Goal: Find specific fact: Find specific fact

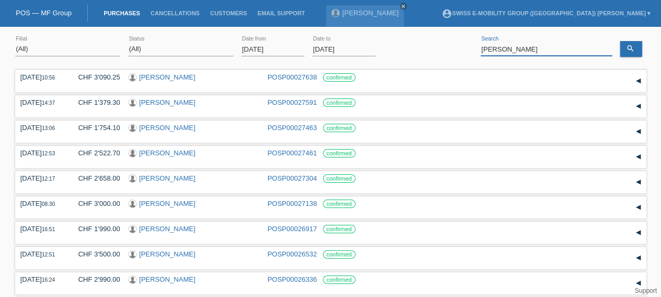
click at [524, 53] on input "[PERSON_NAME]" at bounding box center [546, 49] width 131 height 13
type input "D"
paste input "Laufkunde [GEOGRAPHIC_DATA]"
click at [632, 50] on icon "search" at bounding box center [630, 48] width 8 height 8
click at [549, 48] on input "Laufkunde [GEOGRAPHIC_DATA]" at bounding box center [546, 49] width 131 height 13
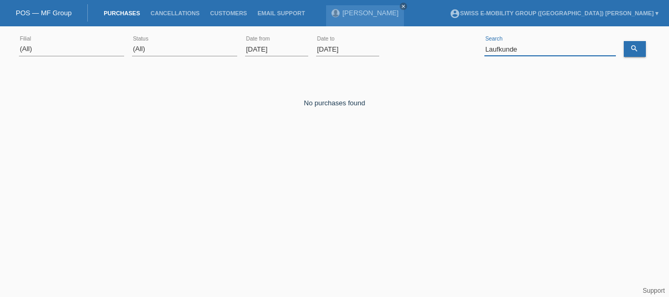
paste input "[PERSON_NAME]"
click at [638, 48] on link "search" at bounding box center [635, 49] width 22 height 16
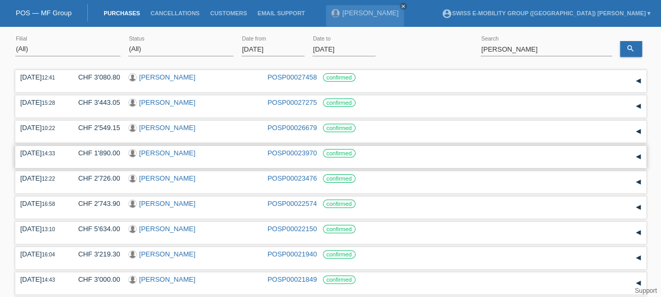
drag, startPoint x: 19, startPoint y: 151, endPoint x: 359, endPoint y: 157, distance: 339.8
click at [359, 157] on div "[DATE] 14:33 CHF 1'890.00 [PERSON_NAME] POSP00023970 confirmed Reservation Date" at bounding box center [330, 157] width 631 height 22
copy div "[DATE] 14:33 CHF 1'890.00 [PERSON_NAME] POSP00023970 confirmed"
click at [543, 52] on input "[PERSON_NAME]" at bounding box center [546, 49] width 131 height 13
type input "R"
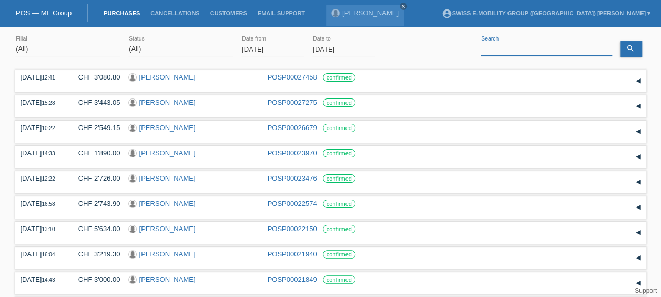
paste input "Dingetschweiler [PERSON_NAME]"
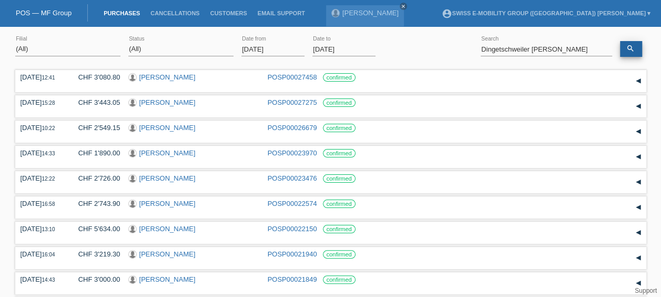
click at [632, 42] on link "search" at bounding box center [631, 49] width 22 height 16
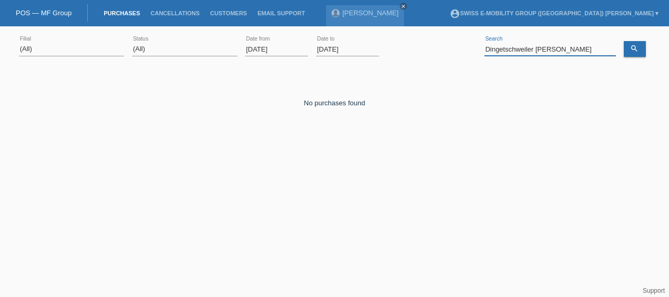
click at [575, 44] on input "Dingetschweiler [PERSON_NAME]" at bounding box center [549, 49] width 131 height 13
click at [641, 49] on link "search" at bounding box center [635, 49] width 22 height 16
click at [548, 46] on input "[GEOGRAPHIC_DATA]" at bounding box center [549, 49] width 131 height 13
type input "D"
paste input "Dingetschweiler [PERSON_NAME]"
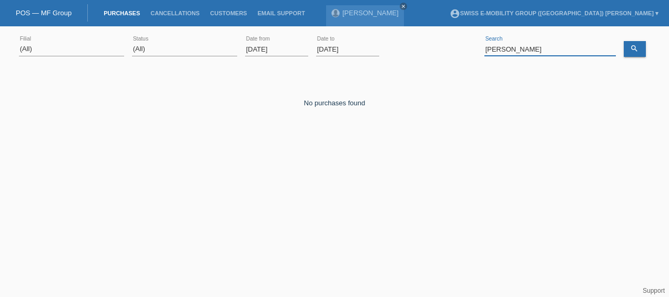
click at [516, 50] on input "[PERSON_NAME]" at bounding box center [549, 49] width 131 height 13
type input "F"
paste input "[PERSON_NAME]"
click at [632, 52] on icon "search" at bounding box center [634, 48] width 8 height 8
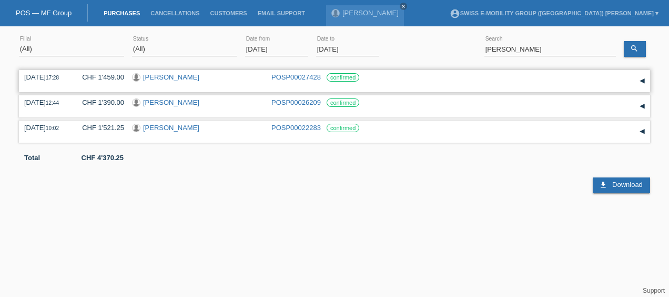
drag, startPoint x: 23, startPoint y: 74, endPoint x: 362, endPoint y: 76, distance: 339.2
click at [362, 76] on div "[DATE] 17:28 CHF 1'459.00 [PERSON_NAME] POSP00027428 confirmed Reservation Date" at bounding box center [334, 81] width 631 height 22
copy div "[DATE] 17:28 CHF 1'459.00 [PERSON_NAME] POSP00027428 confirmed"
click at [115, 73] on div "CHF 1'459.00" at bounding box center [99, 77] width 50 height 8
drag, startPoint x: 84, startPoint y: 77, endPoint x: 119, endPoint y: 76, distance: 34.7
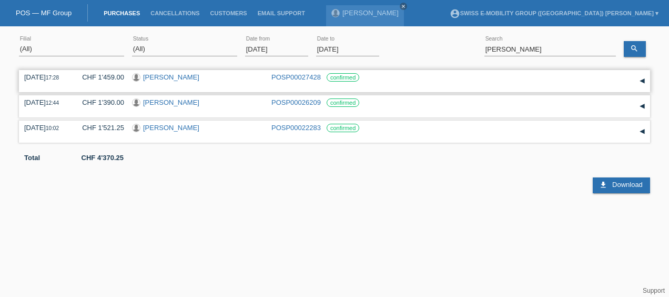
click at [119, 76] on div "CHF 1'459.00" at bounding box center [99, 77] width 50 height 8
click at [564, 54] on input "[PERSON_NAME]" at bounding box center [549, 49] width 131 height 13
click at [608, 43] on input "[PERSON_NAME]" at bounding box center [549, 49] width 131 height 13
click at [554, 50] on input "[PERSON_NAME]" at bounding box center [549, 49] width 131 height 13
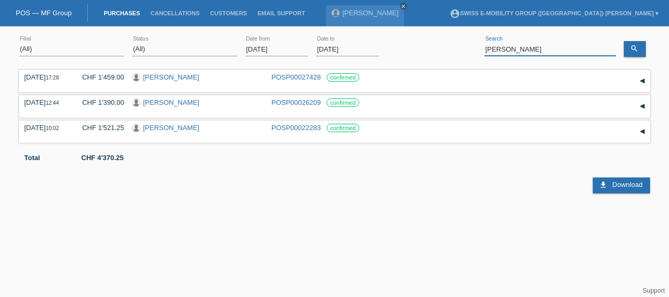
paste input "[PERSON_NAME]"
click at [637, 49] on icon "search" at bounding box center [634, 48] width 8 height 8
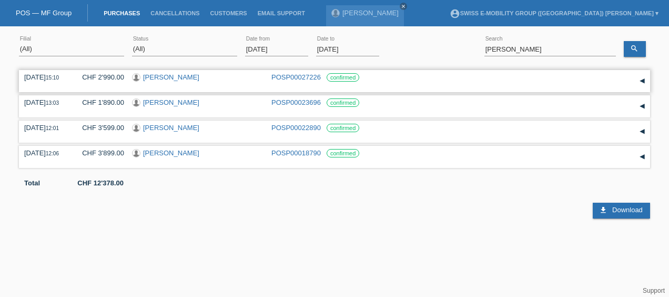
drag, startPoint x: 23, startPoint y: 75, endPoint x: 364, endPoint y: 78, distance: 341.3
click at [364, 78] on div "[DATE] 15:10 CHF 2'990.00 [PERSON_NAME] POSP00027226 confirmed Reservation" at bounding box center [334, 81] width 631 height 22
copy div "[DATE] 15:10 CHF 2'990.00 [PERSON_NAME] POSP00027226 confirmed"
click at [626, 46] on link "search" at bounding box center [635, 49] width 22 height 16
click at [560, 49] on input "[PERSON_NAME]" at bounding box center [549, 49] width 131 height 13
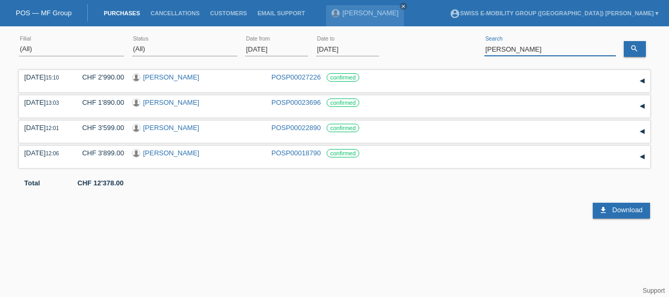
paste input "[PERSON_NAME] [PERSON_NAME]"
click at [628, 48] on link "search" at bounding box center [635, 49] width 22 height 16
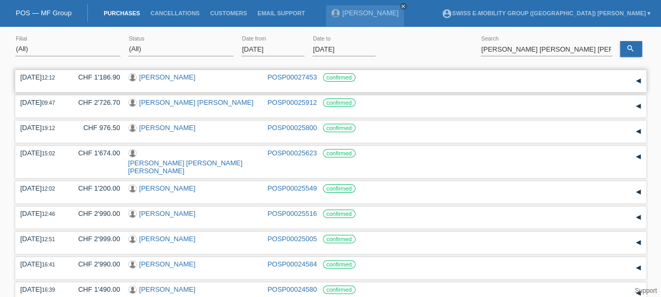
drag, startPoint x: 13, startPoint y: 77, endPoint x: 368, endPoint y: 78, distance: 355.5
click at [368, 78] on div "(All) [PERSON_NAME] Passion Vélo SàRL [GEOGRAPHIC_DATA] [GEOGRAPHIC_DATA] [GEOG…" at bounding box center [330, 214] width 661 height 365
copy div "[DATE] 12:12 CHF 1'186.90 [PERSON_NAME] POSP00027453 confirmed"
click at [593, 44] on input "[PERSON_NAME] [PERSON_NAME] [PERSON_NAME]" at bounding box center [546, 49] width 131 height 13
paste input "[PERSON_NAME]"
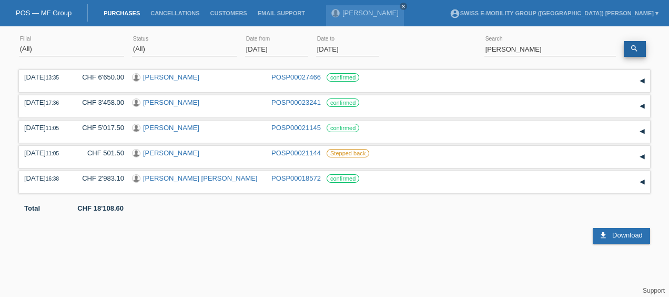
click at [634, 53] on link "search" at bounding box center [635, 49] width 22 height 16
drag, startPoint x: 21, startPoint y: 74, endPoint x: 362, endPoint y: 85, distance: 341.5
click at [362, 85] on div "[DATE] 13:35 CHF 6'650.00 [PERSON_NAME] POSP00027466 confirmed" at bounding box center [334, 81] width 631 height 22
copy div "[DATE] 13:35 CHF 6'650.00 [PERSON_NAME] POSP00027466 confirmed"
click at [531, 53] on input "[PERSON_NAME]" at bounding box center [549, 49] width 131 height 13
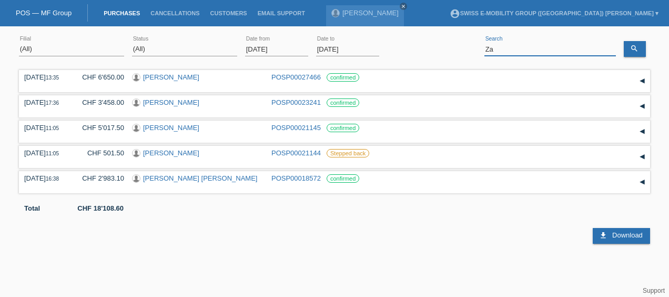
type input "Z"
paste input "[PERSON_NAME]"
click at [634, 50] on icon "search" at bounding box center [634, 48] width 8 height 8
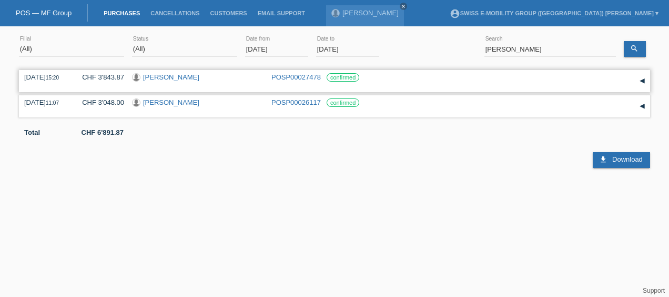
drag, startPoint x: 24, startPoint y: 74, endPoint x: 370, endPoint y: 77, distance: 346.6
click at [370, 77] on div "[DATE] 15:20 CHF 3'843.87 [PERSON_NAME] POSP00027478 confirmed" at bounding box center [334, 81] width 631 height 22
copy div "[DATE] 15:20 CHF 3'843.87 [PERSON_NAME] POSP00027478 confirmed"
click at [560, 46] on input "[PERSON_NAME]" at bounding box center [549, 49] width 131 height 13
paste input "[PERSON_NAME]"
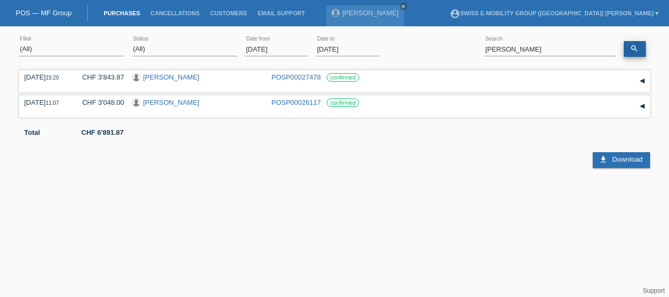
click at [638, 48] on icon "search" at bounding box center [634, 48] width 8 height 8
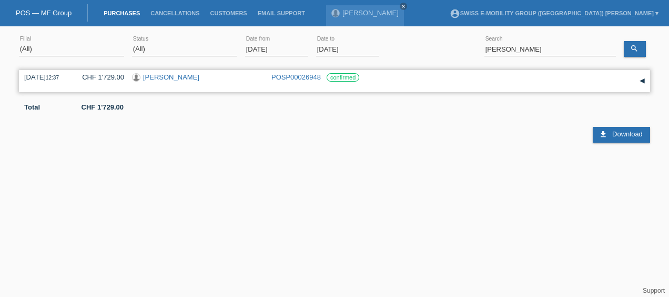
drag, startPoint x: 21, startPoint y: 70, endPoint x: 364, endPoint y: 78, distance: 343.0
click at [364, 78] on div "[DATE] 12:37 CHF 1'729.00 [PERSON_NAME] POSP00026948 confirmed Reservation Date" at bounding box center [334, 81] width 631 height 22
copy div "[DATE] 12:37 CHF 1'729.00 [PERSON_NAME] POSP00026948 confirmed"
drag, startPoint x: 533, startPoint y: 36, endPoint x: 505, endPoint y: 41, distance: 27.8
click at [505, 41] on div "[PERSON_NAME] error Search" at bounding box center [549, 50] width 131 height 36
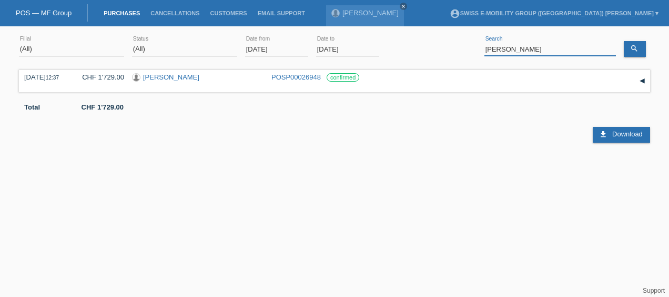
click at [548, 51] on input "[PERSON_NAME]" at bounding box center [549, 49] width 131 height 13
paste input "[PERSON_NAME]"
click at [634, 48] on icon "search" at bounding box center [634, 48] width 8 height 8
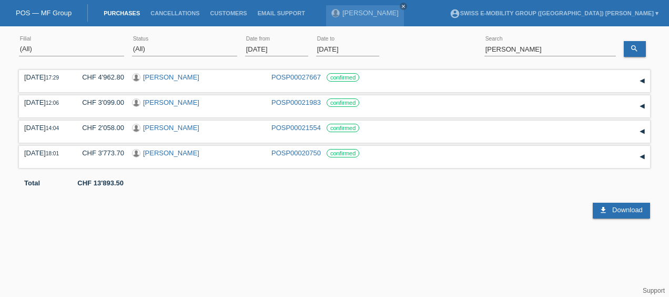
drag, startPoint x: 451, startPoint y: 34, endPoint x: 404, endPoint y: 49, distance: 48.9
click at [404, 49] on div "apply" at bounding box center [404, 48] width 34 height 15
click at [537, 54] on input "[PERSON_NAME]" at bounding box center [549, 49] width 131 height 13
paste input "[PERSON_NAME]"
type input "[PERSON_NAME]"
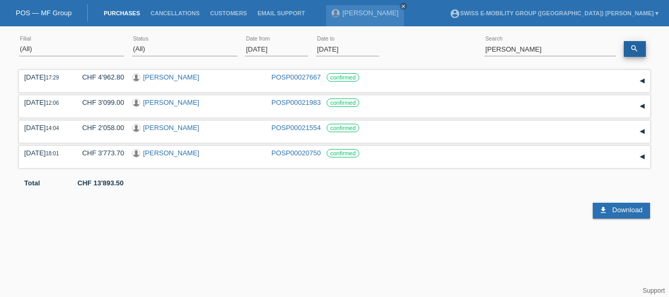
click at [637, 49] on icon "search" at bounding box center [634, 48] width 8 height 8
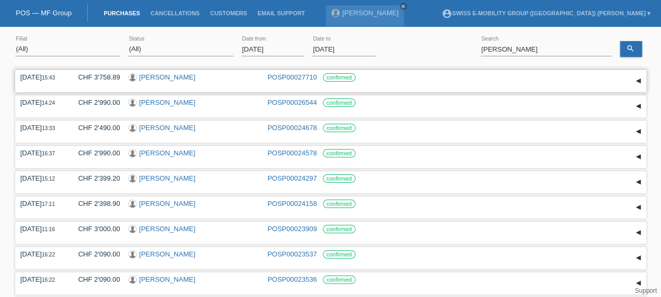
click at [21, 75] on div "[DATE] 15:43" at bounding box center [42, 77] width 42 height 8
drag, startPoint x: 18, startPoint y: 73, endPoint x: 361, endPoint y: 78, distance: 342.9
click at [361, 78] on div "[DATE] 15:43 CHF 3'758.89 [PERSON_NAME] POSP00027710 confirmed" at bounding box center [330, 81] width 631 height 22
copy div "[DATE] 15:43 CHF 3'758.89 [PERSON_NAME] POSP00027710 confirmed"
